Goal: Task Accomplishment & Management: Complete application form

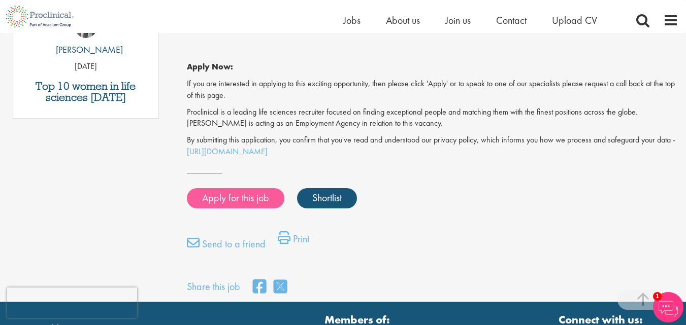
scroll to position [604, 0]
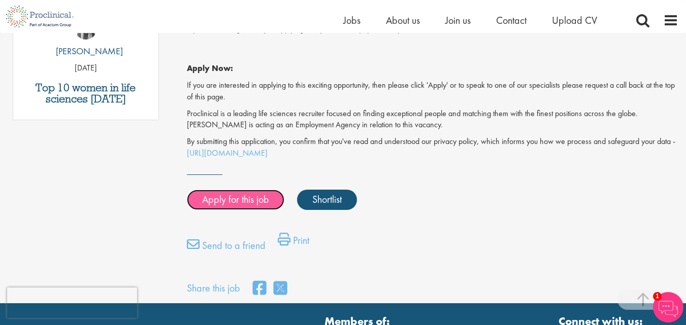
click at [255, 193] on link "Apply for this job" at bounding box center [235, 200] width 97 height 20
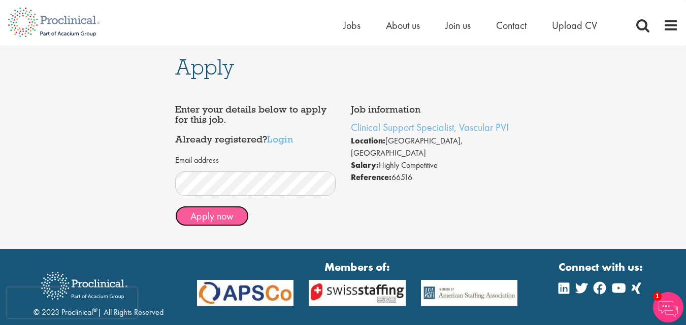
click at [226, 212] on button "Apply now" at bounding box center [212, 216] width 74 height 20
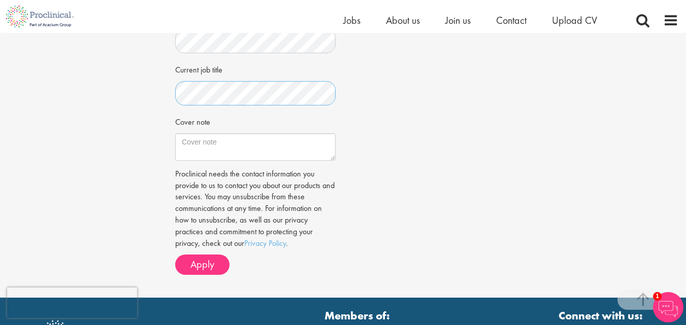
scroll to position [309, 0]
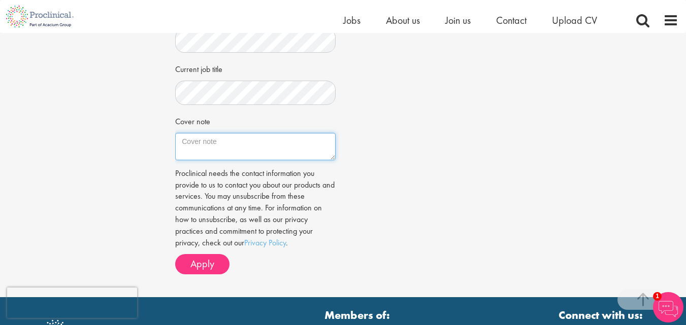
click at [195, 152] on textarea "Cover note" at bounding box center [255, 146] width 160 height 27
paste textarea "Give me one opportunity to showcase my skills, dedication, and passion for work…"
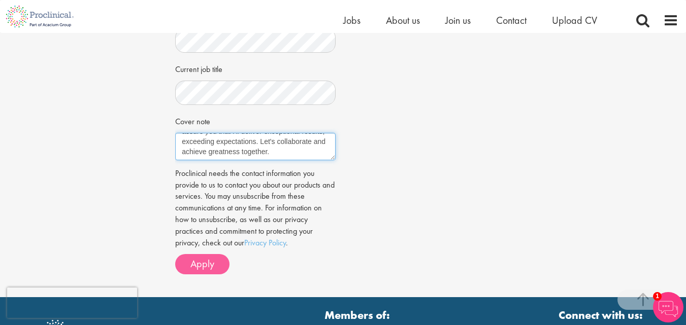
type textarea "Give me one opportunity to showcase my skills, dedication, and passion for work…"
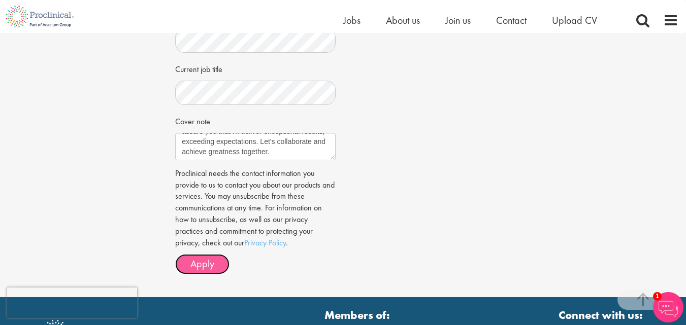
click at [191, 271] on span "Apply" at bounding box center [202, 263] width 24 height 13
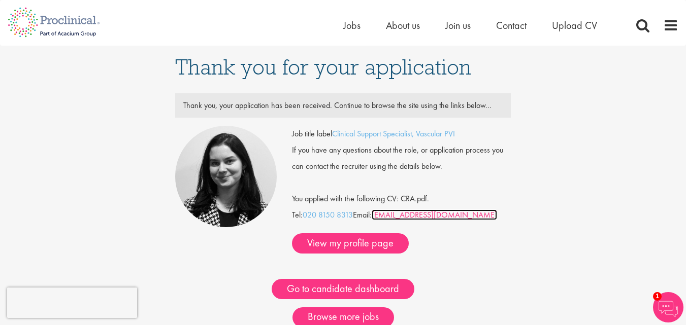
click at [384, 215] on link "[EMAIL_ADDRESS][DOMAIN_NAME]" at bounding box center [434, 215] width 125 height 11
drag, startPoint x: 384, startPoint y: 215, endPoint x: 432, endPoint y: 244, distance: 56.1
click at [432, 244] on div "Job title label Clinical Support Specialist, Vascular PVI If you have any quest…" at bounding box center [401, 190] width 218 height 128
click at [472, 215] on link "[EMAIL_ADDRESS][DOMAIN_NAME]" at bounding box center [434, 215] width 125 height 11
